Goal: Information Seeking & Learning: Learn about a topic

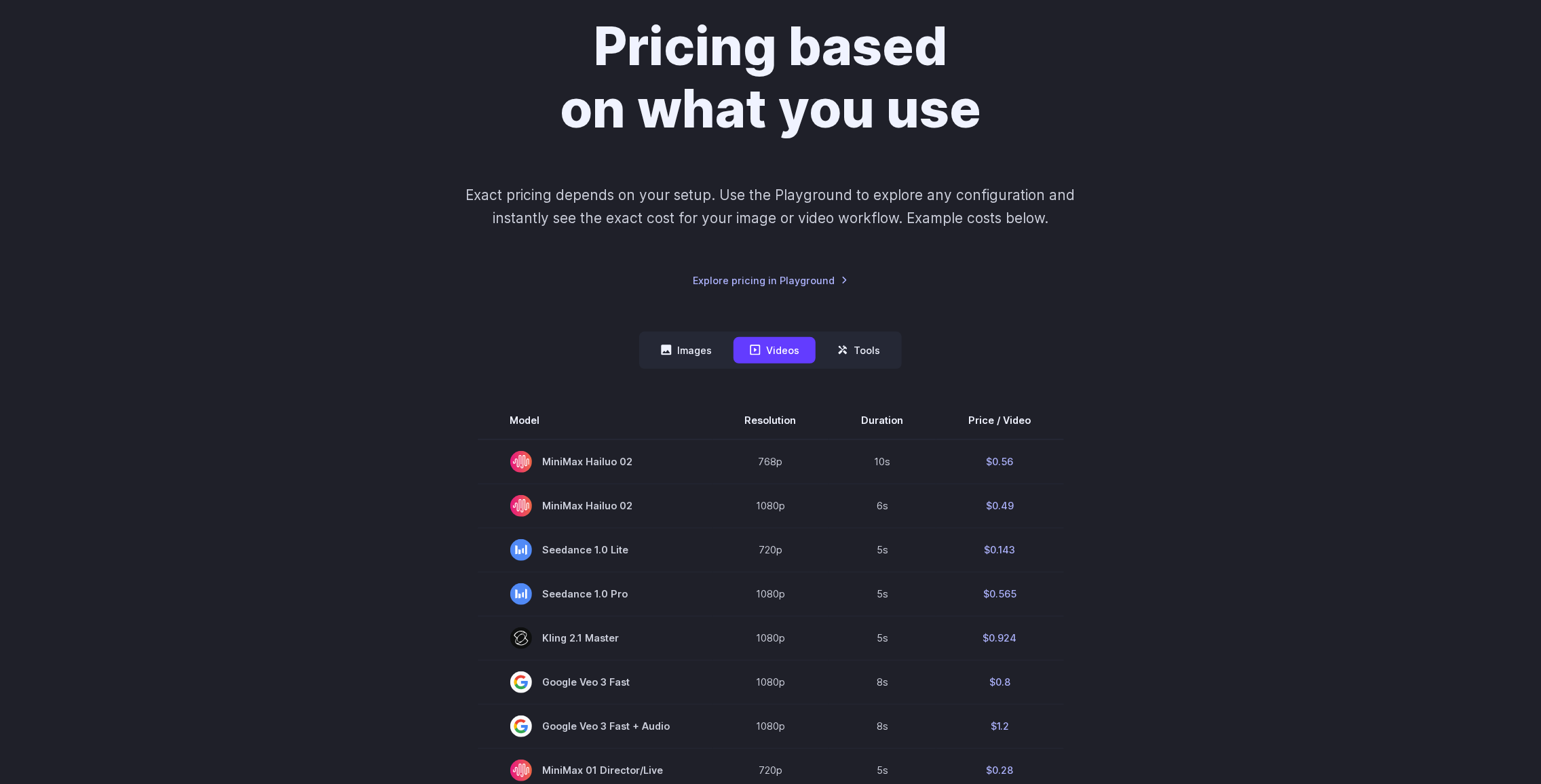
scroll to position [136, 0]
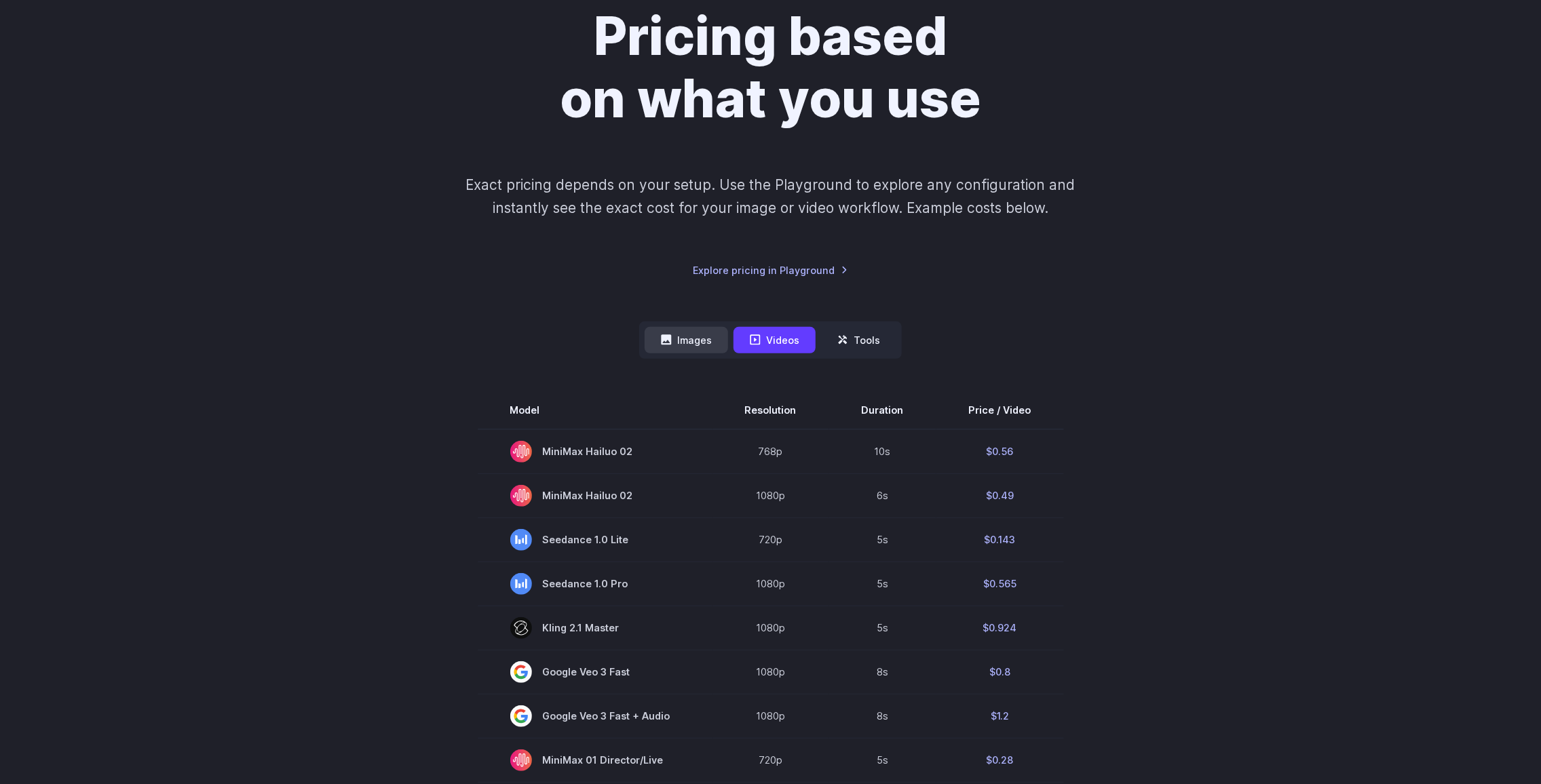
click at [702, 338] on button "Images" at bounding box center [686, 341] width 83 height 26
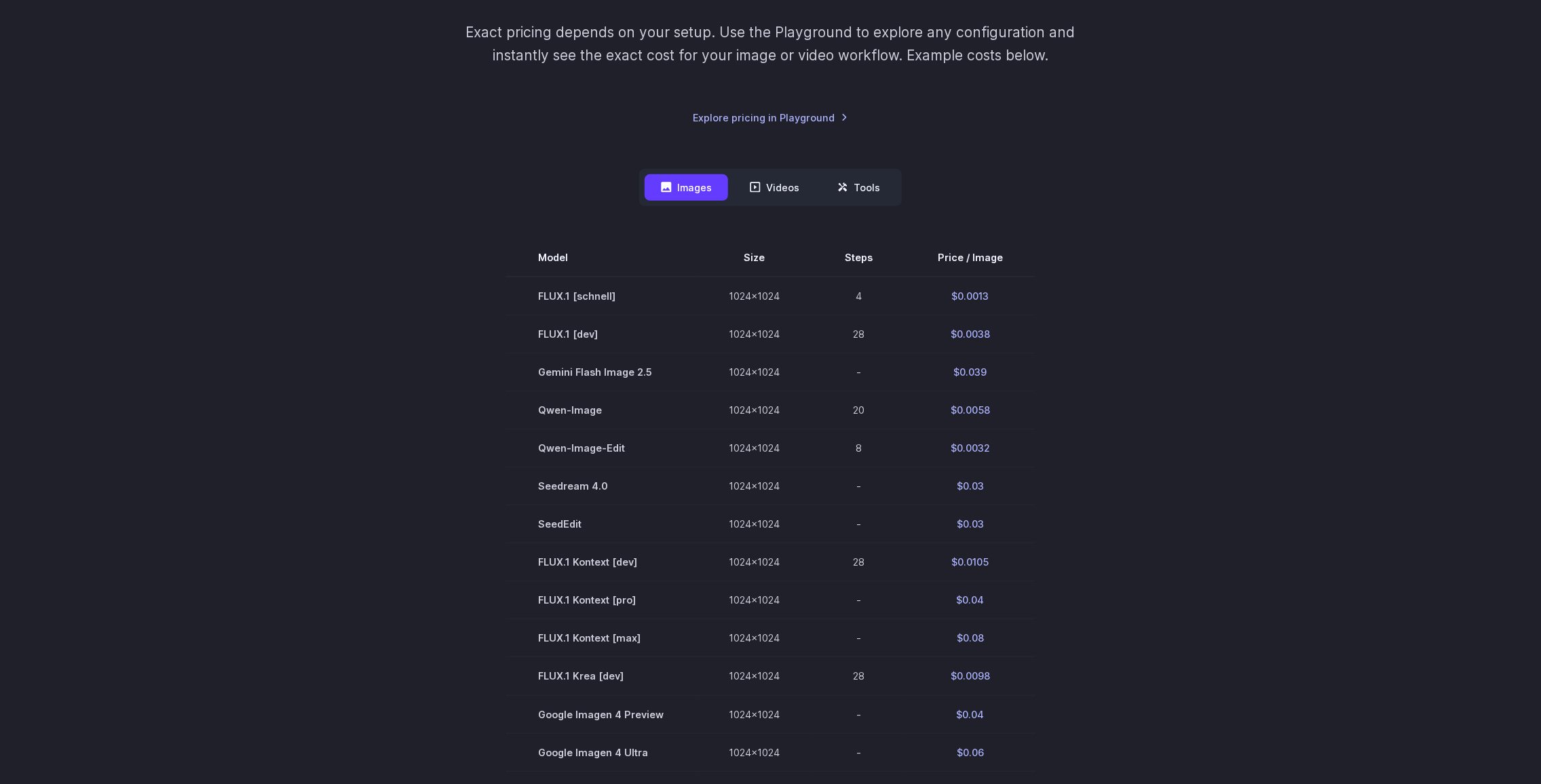
scroll to position [271, 0]
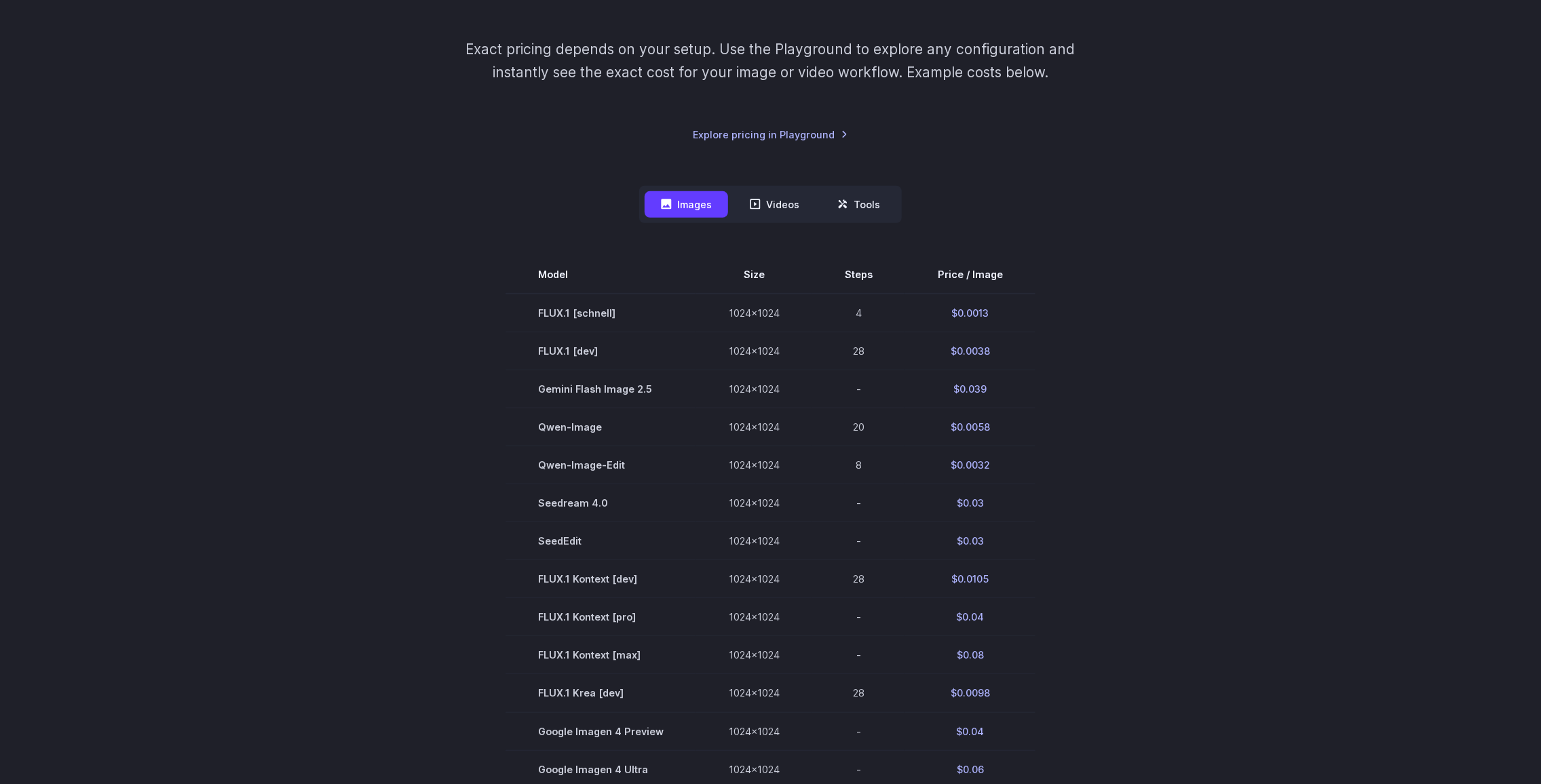
click at [1197, 633] on section "Model Size Steps Price / Image FLUX.1 [[PERSON_NAME]] 1024x1024 4 $0.0013 FLUX.…" at bounding box center [771, 655] width 945 height 799
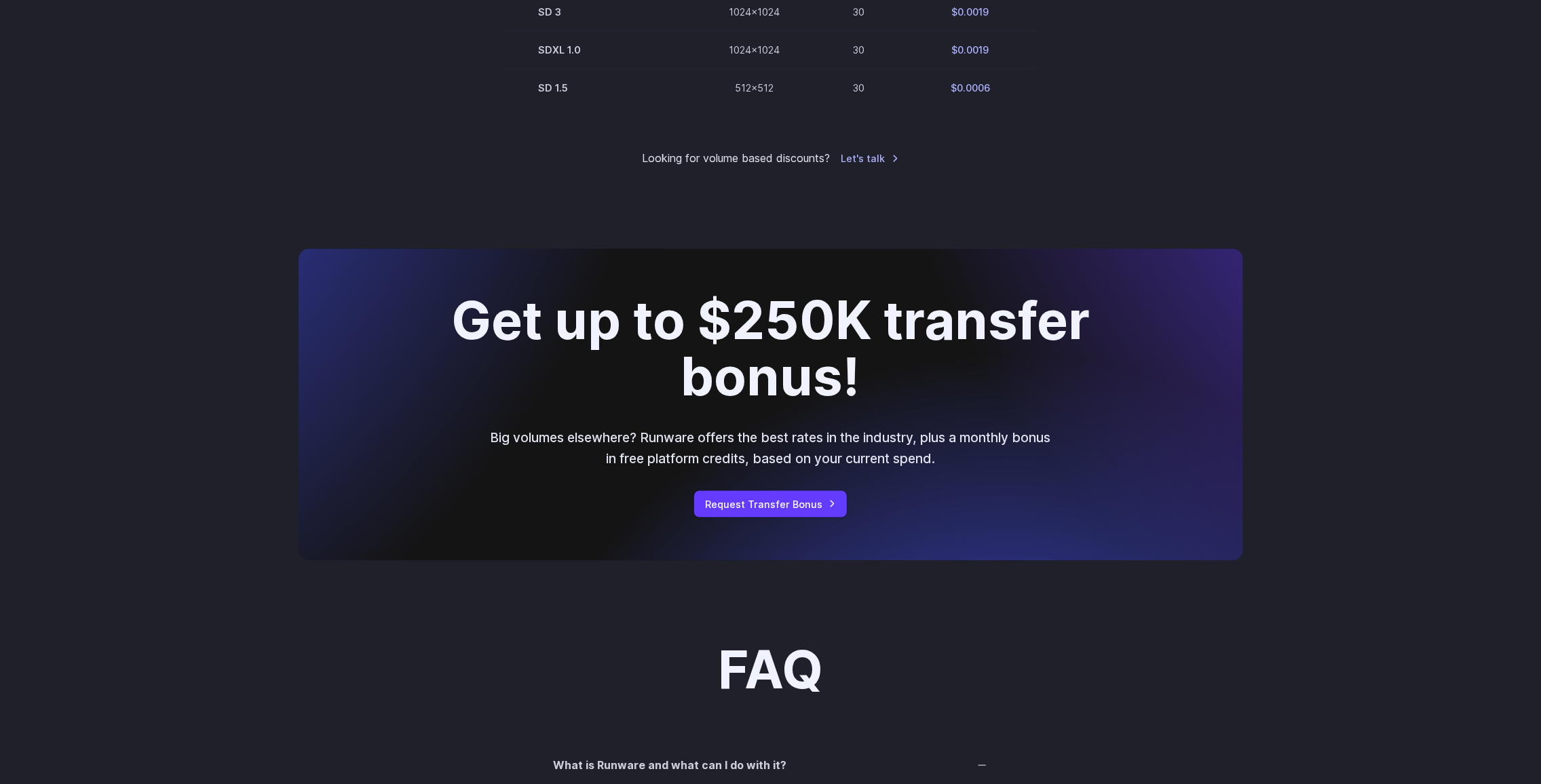
scroll to position [1580, 0]
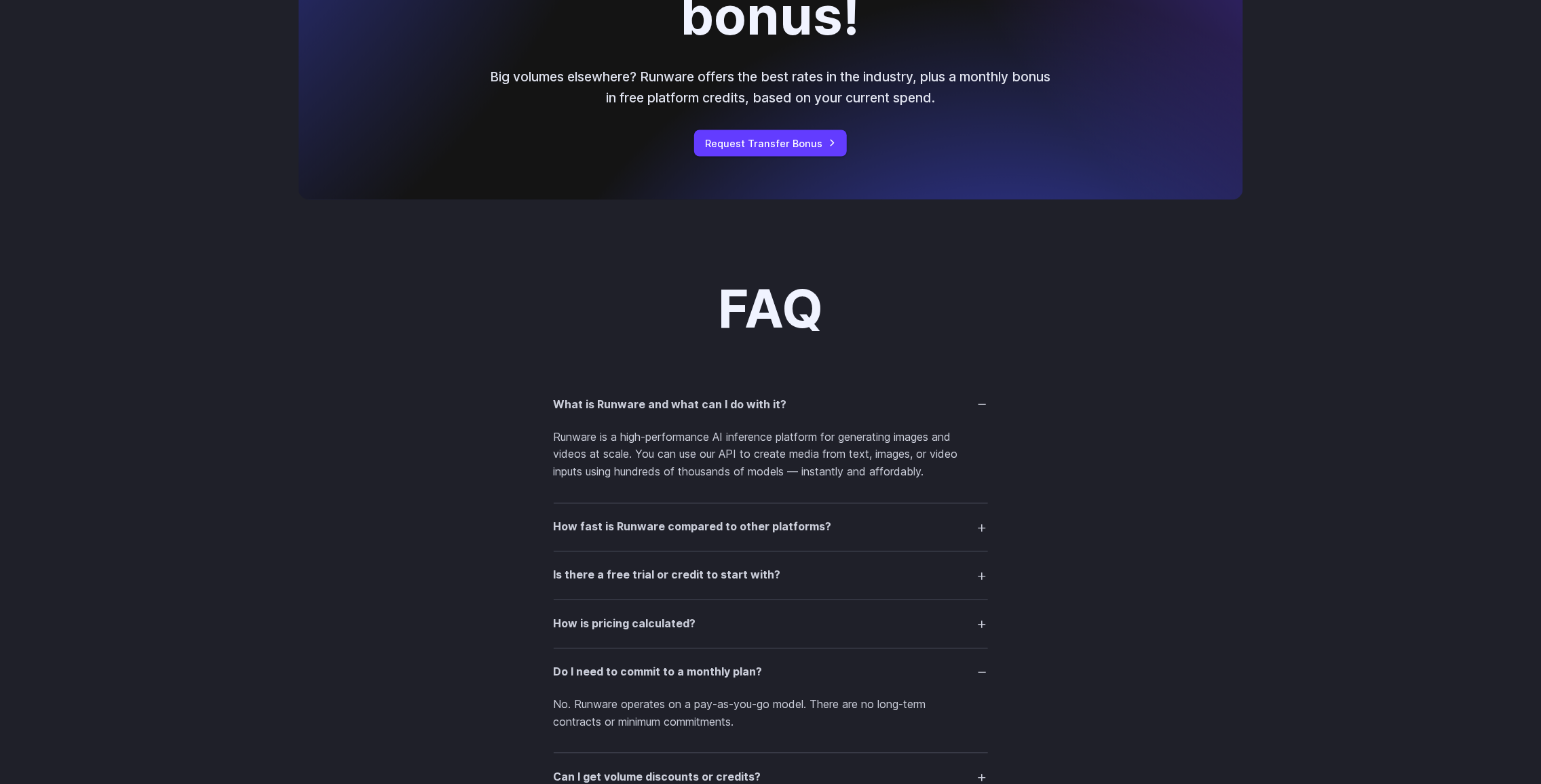
click at [984, 522] on summary "How fast is Runware compared to other platforms?" at bounding box center [771, 529] width 434 height 26
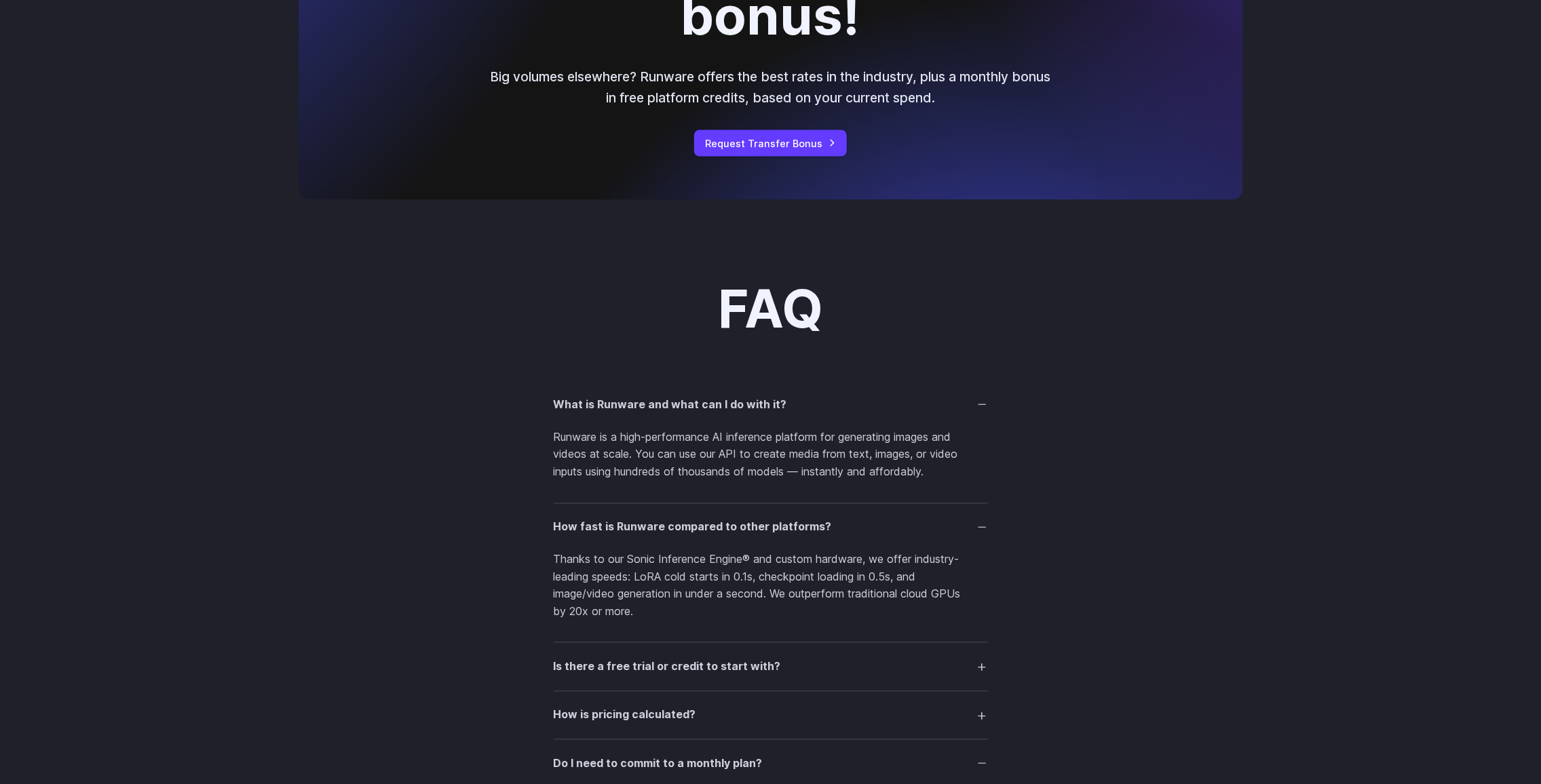
click at [984, 522] on summary "How fast is Runware compared to other platforms?" at bounding box center [771, 529] width 434 height 26
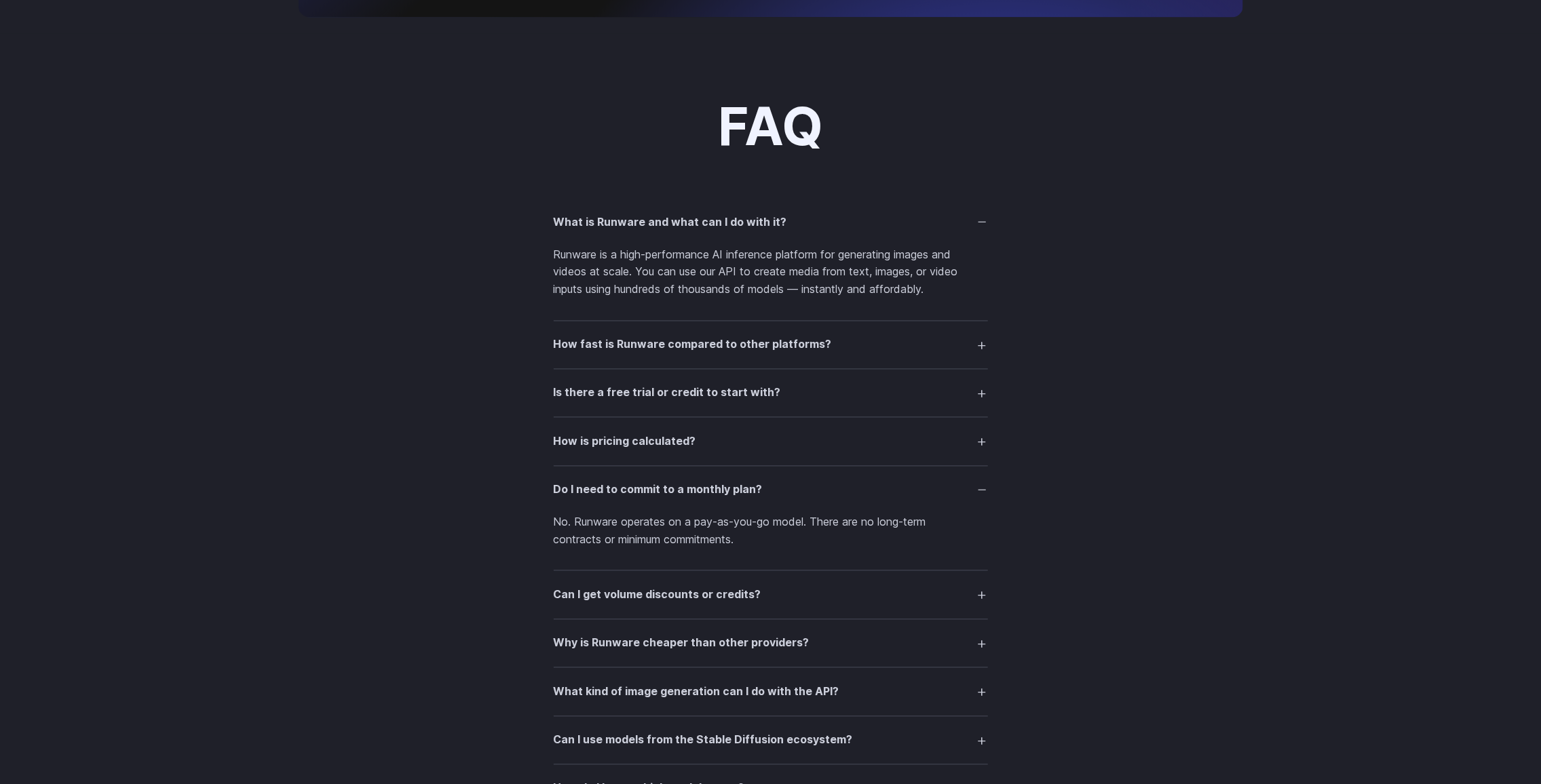
scroll to position [1784, 0]
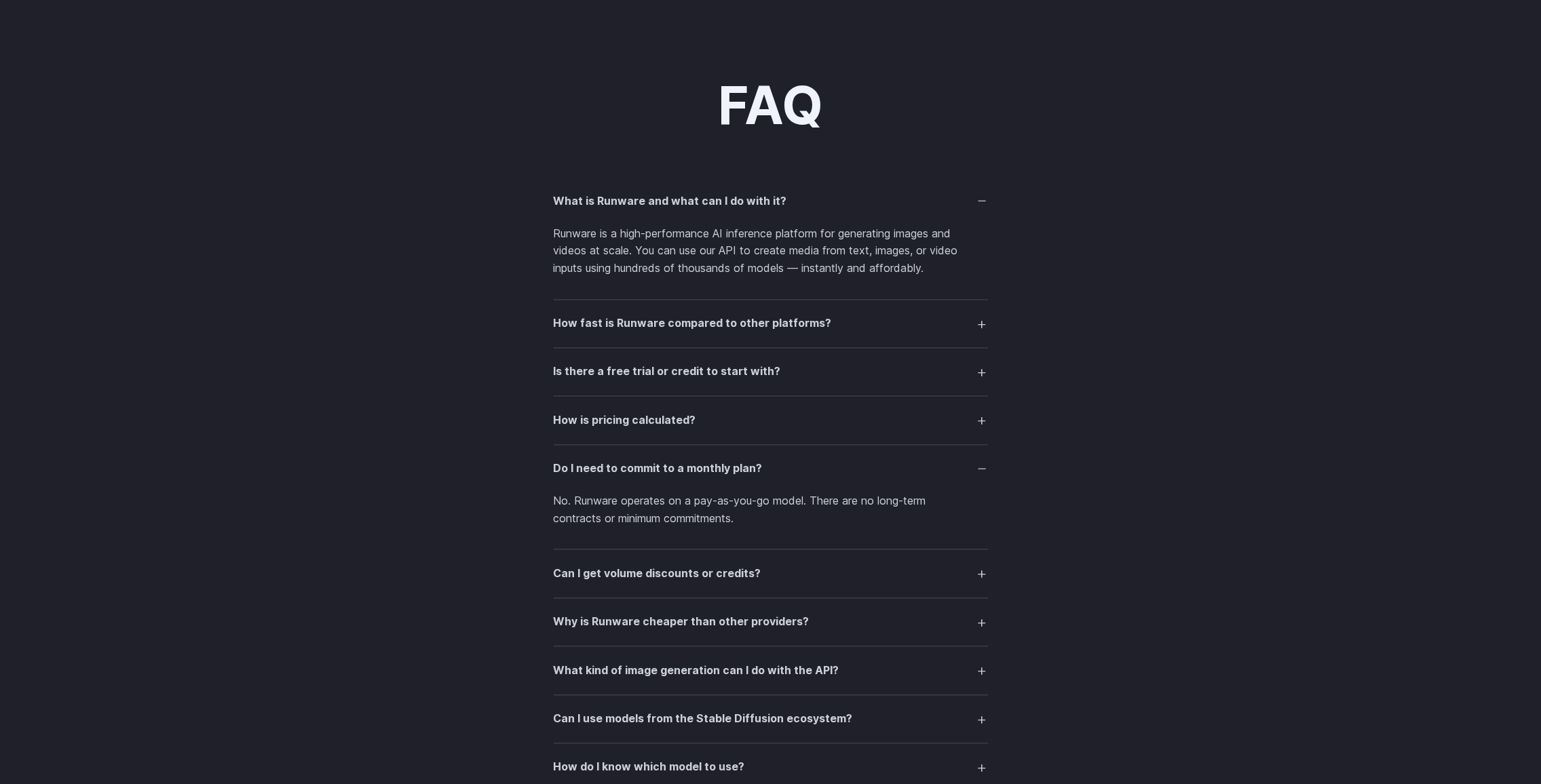
click at [1085, 542] on div "FAQ What is Runware and what can I do with it? Runware is a high-performance AI…" at bounding box center [771, 702] width 977 height 1248
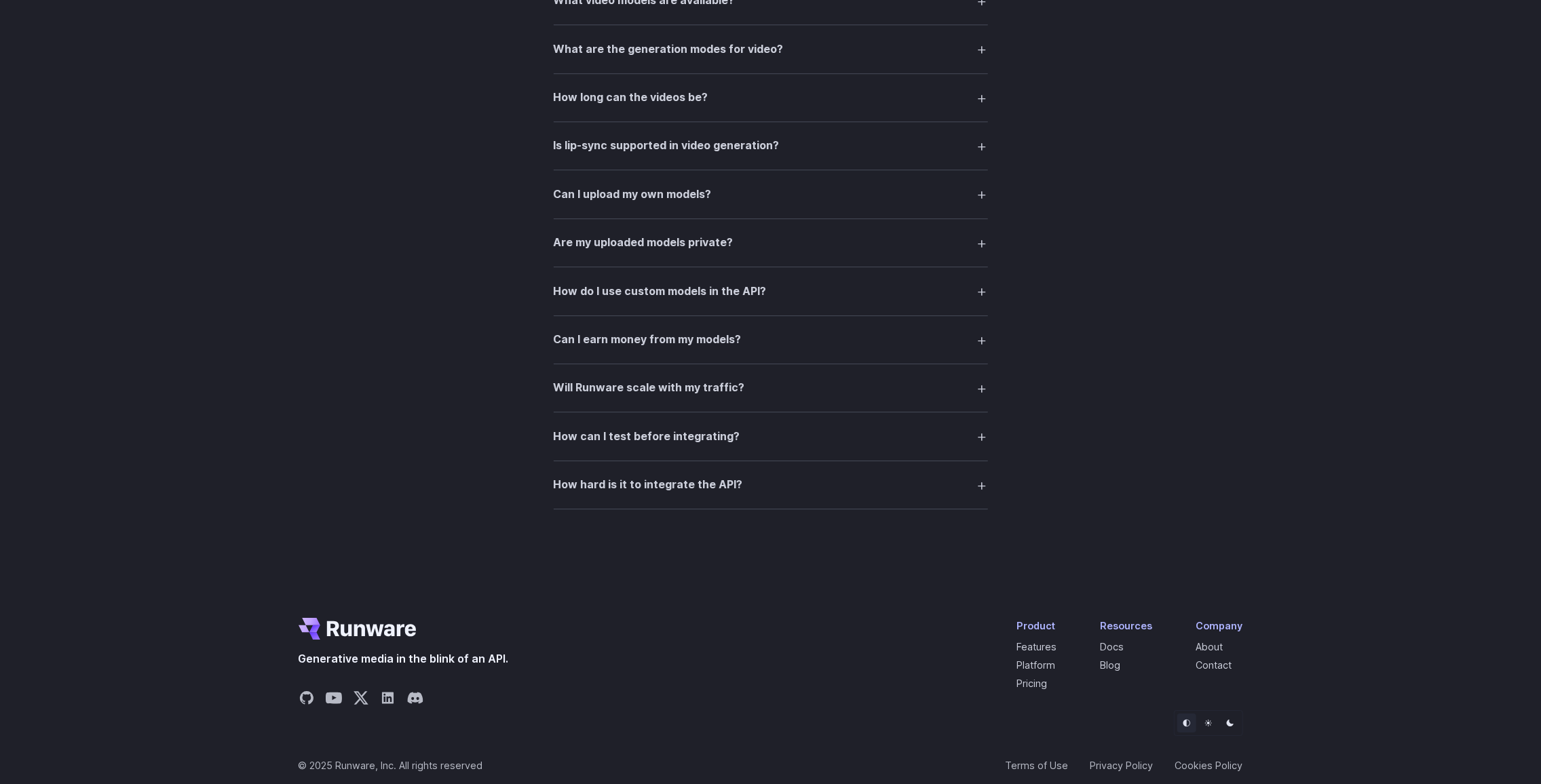
scroll to position [2788, 0]
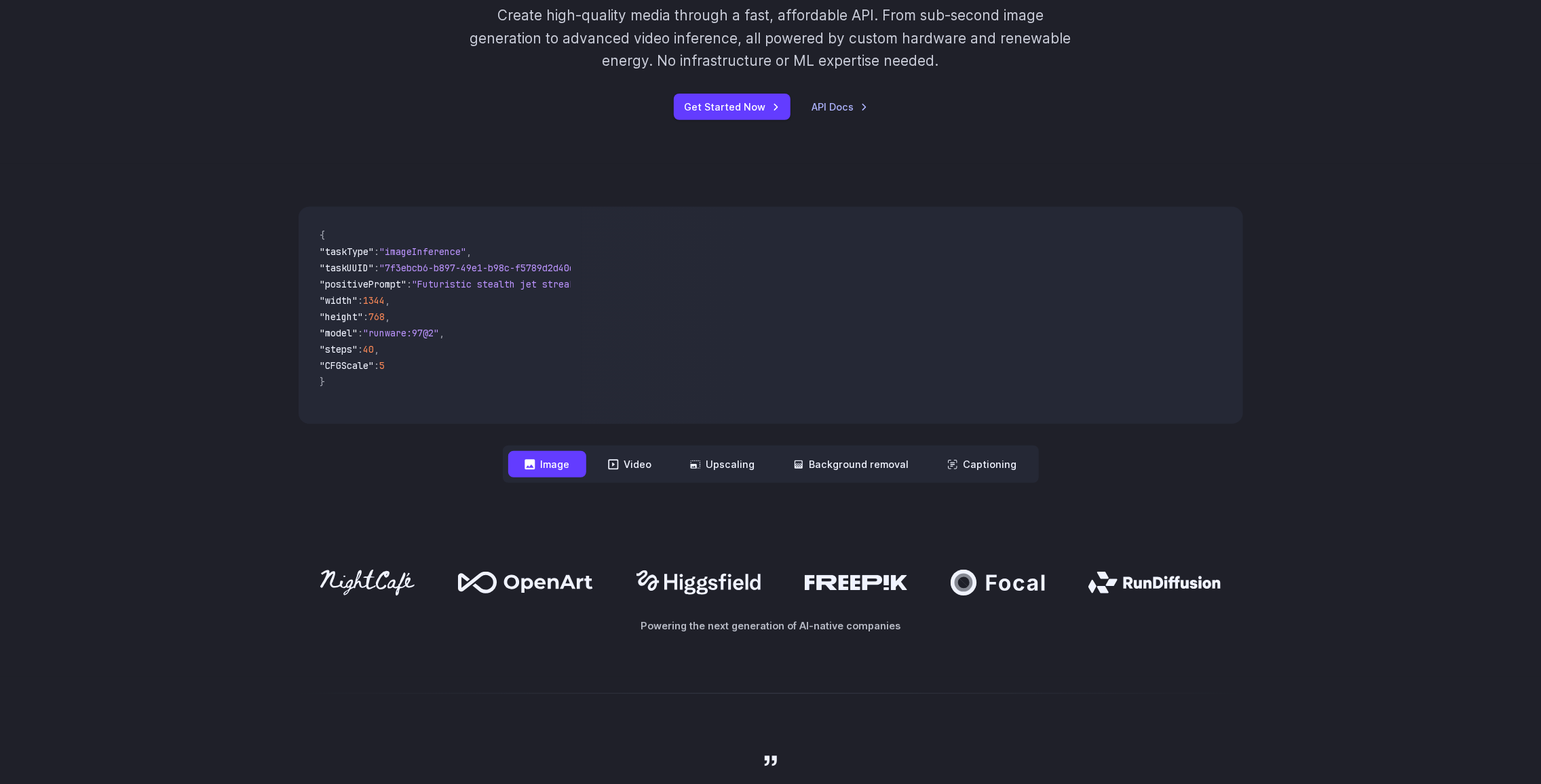
scroll to position [340, 0]
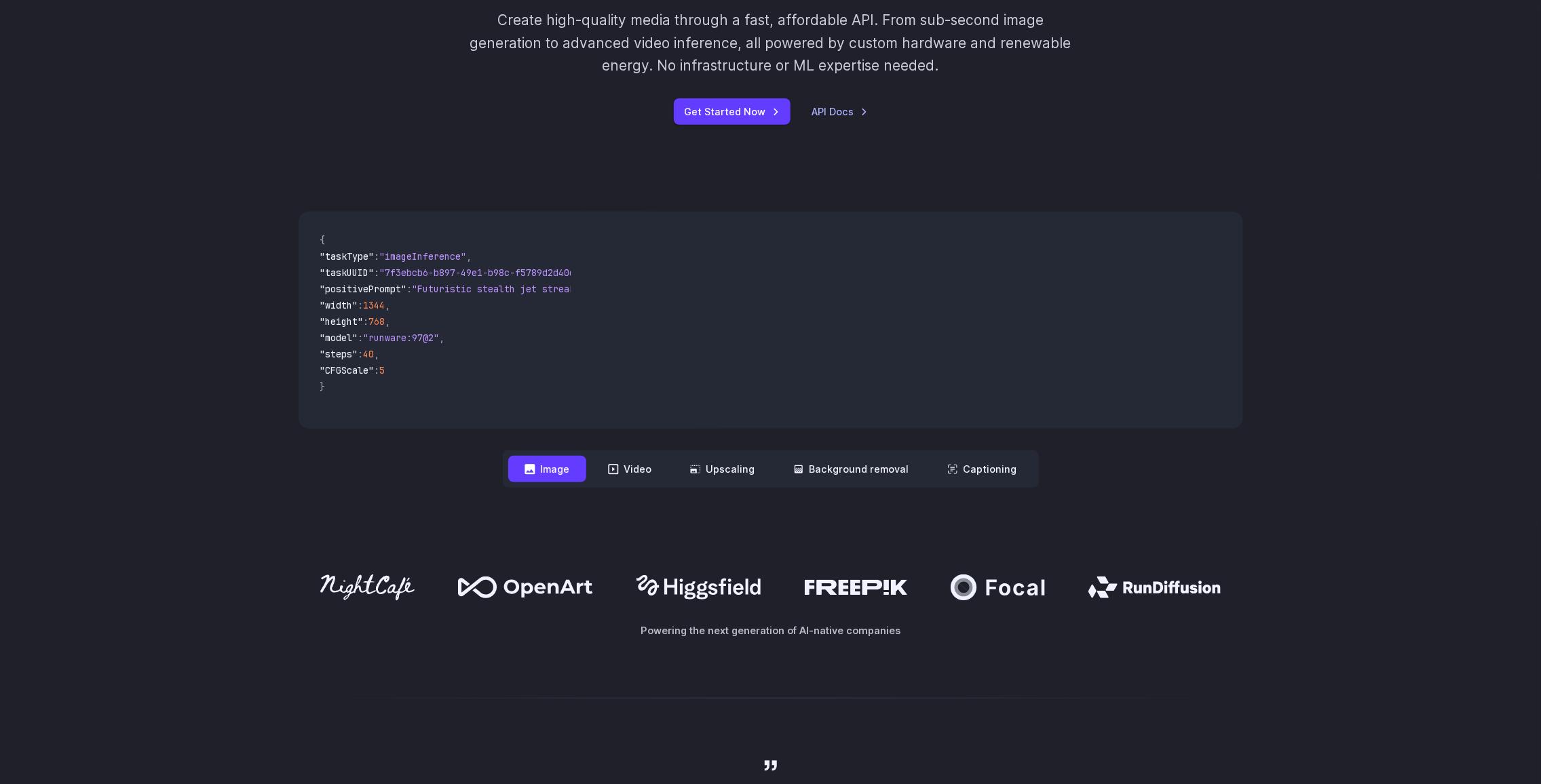
click at [436, 376] on span ""CFGScale" : 5" at bounding box center [440, 371] width 240 height 16
click at [417, 342] on span ""runware:97@2"" at bounding box center [401, 338] width 76 height 12
click at [416, 342] on span ""runware:97@2"" at bounding box center [401, 338] width 76 height 12
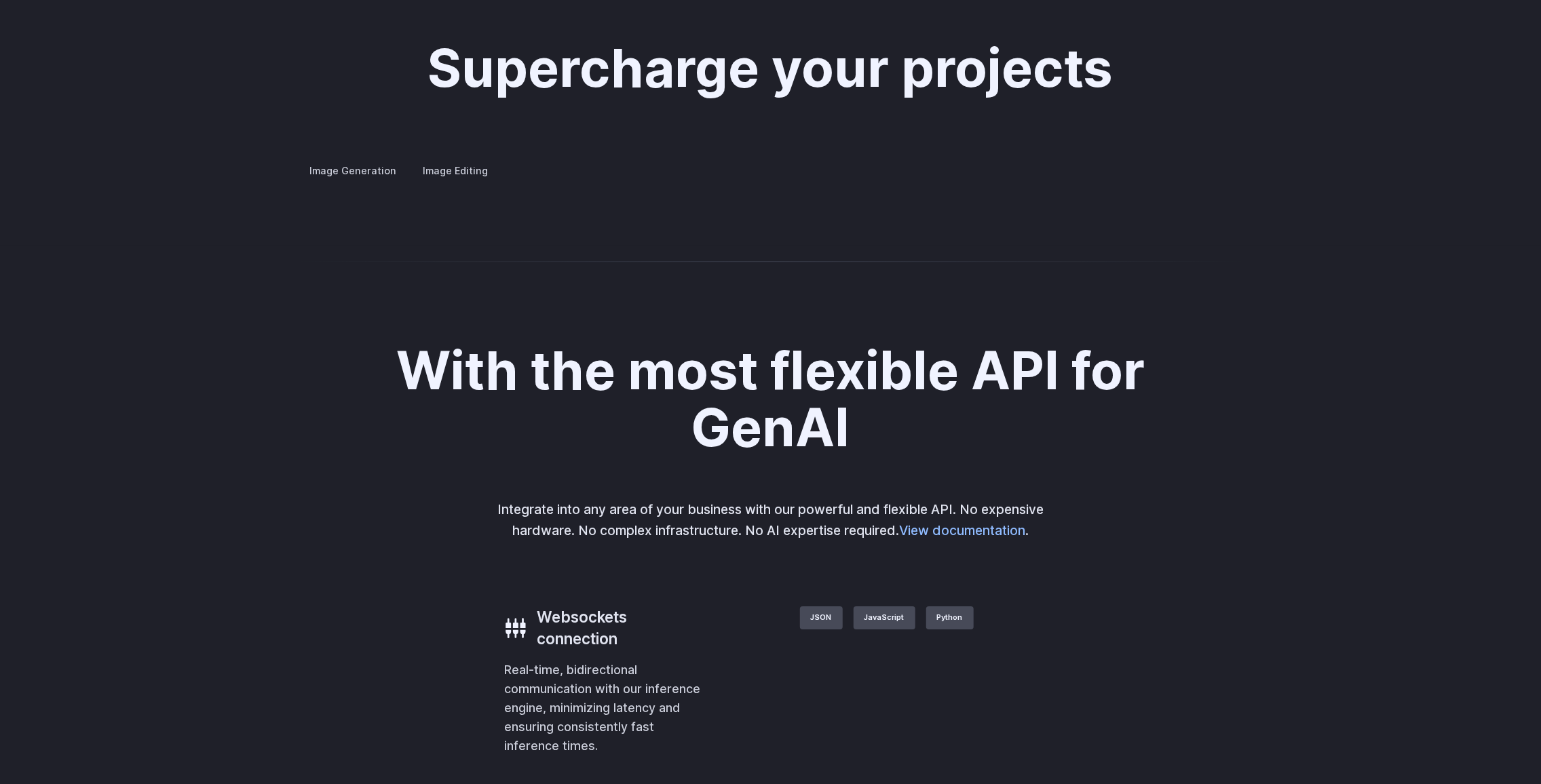
scroll to position [2714, 0]
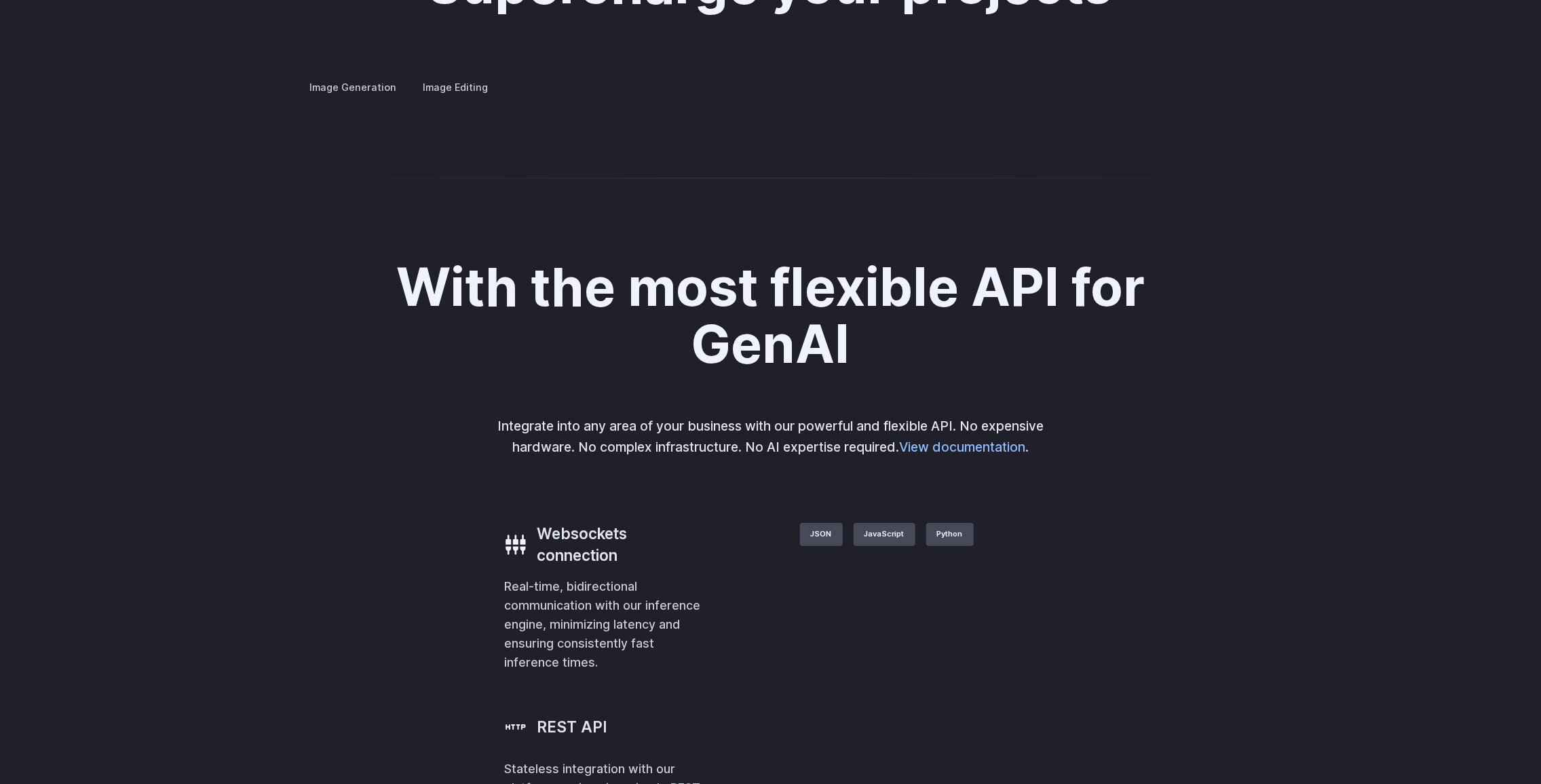
click at [458, 76] on label "Image Editing" at bounding box center [456, 87] width 88 height 23
click at [336, 76] on label "Image Generation" at bounding box center [354, 87] width 110 height 23
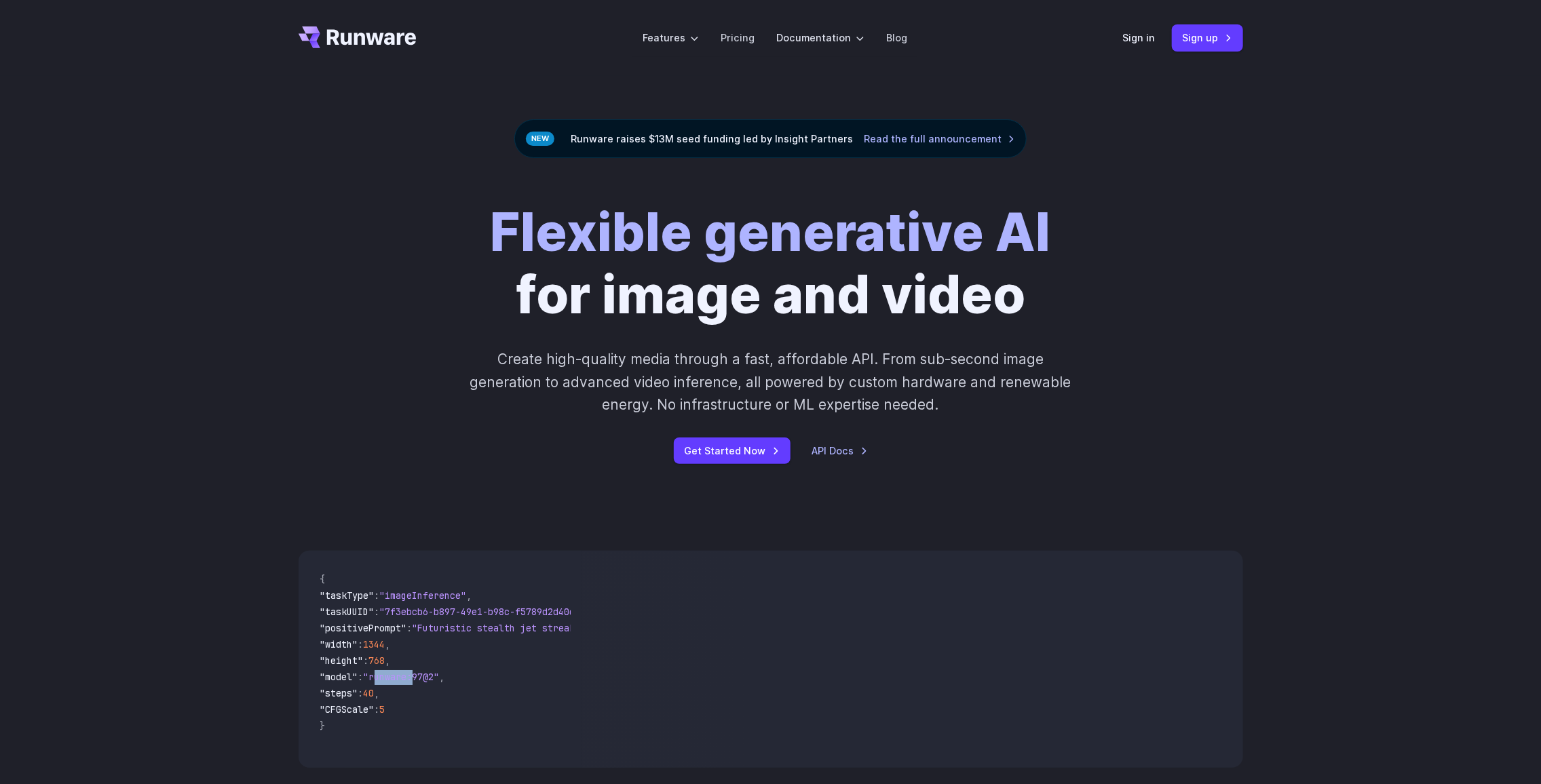
scroll to position [0, 0]
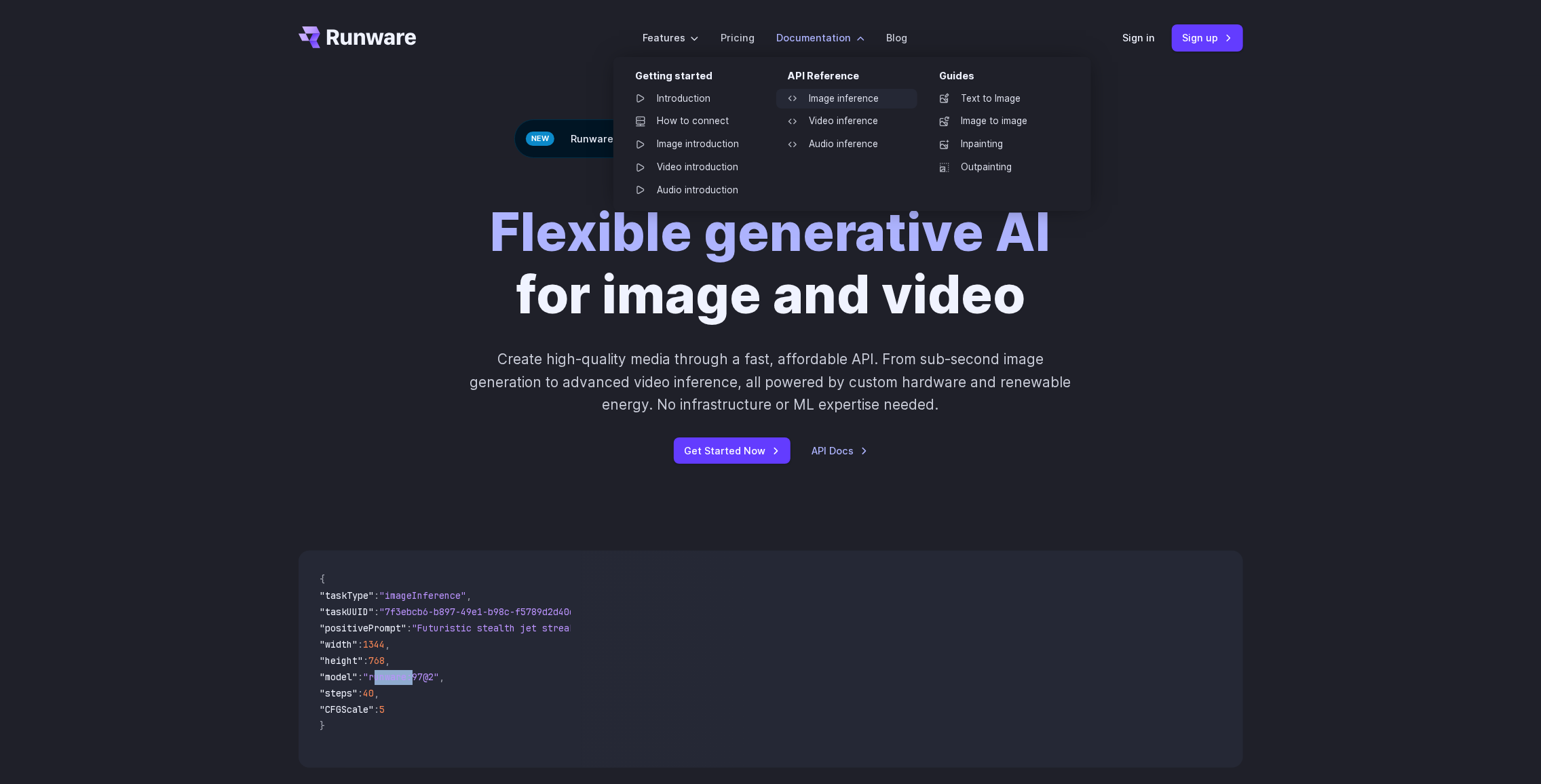
click at [829, 95] on link "Image inference" at bounding box center [847, 99] width 141 height 21
